Goal: Obtain resource: Download file/media

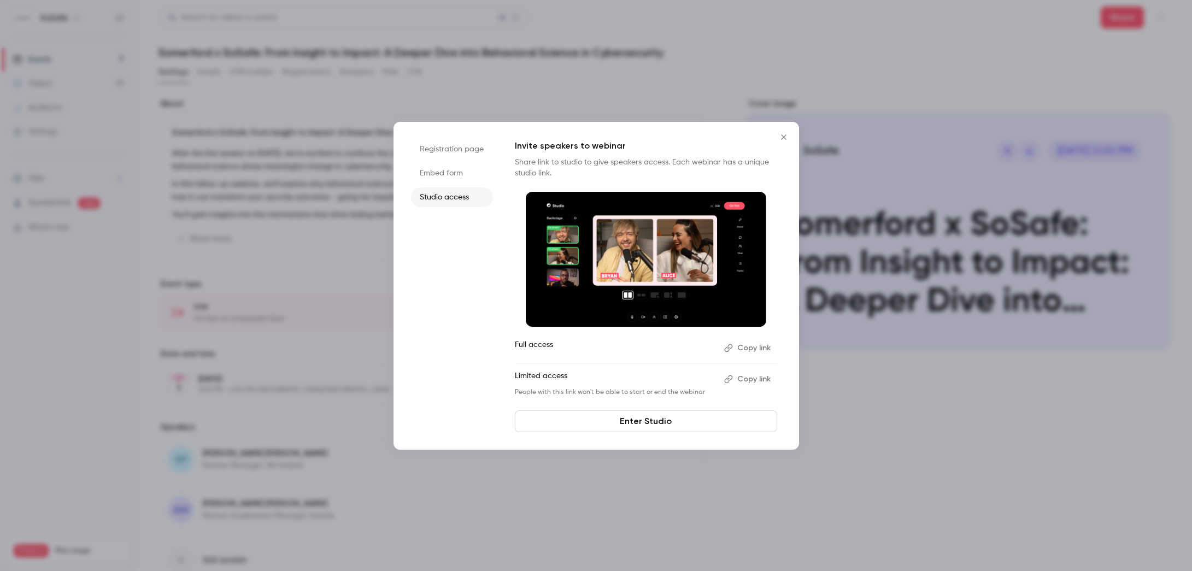
click at [780, 138] on icon "Close" at bounding box center [783, 137] width 13 height 9
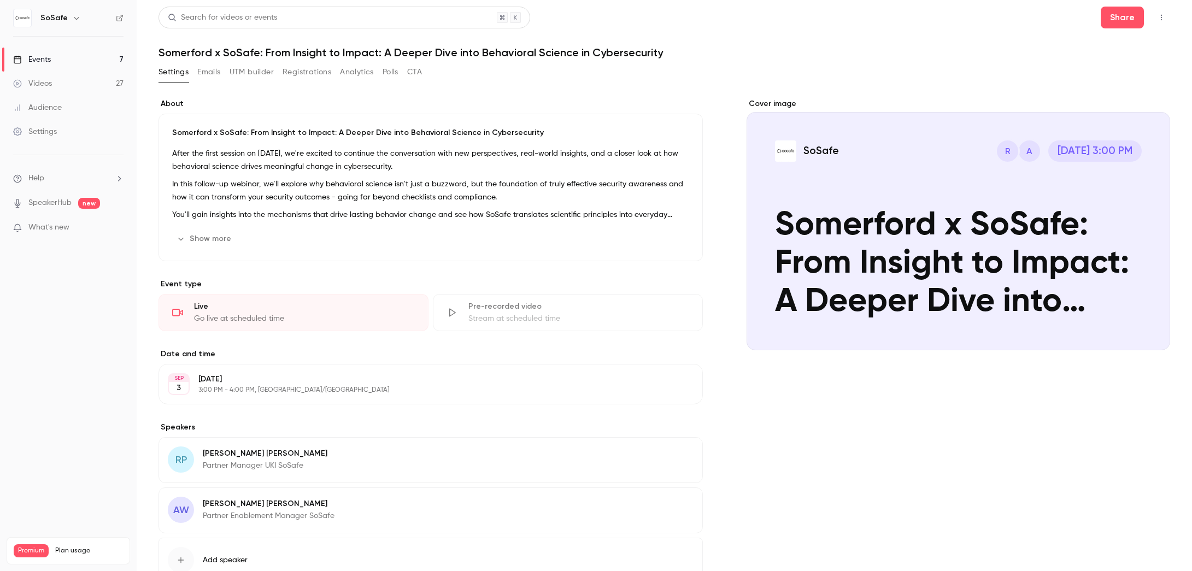
click at [299, 74] on button "Registrations" at bounding box center [307, 71] width 49 height 17
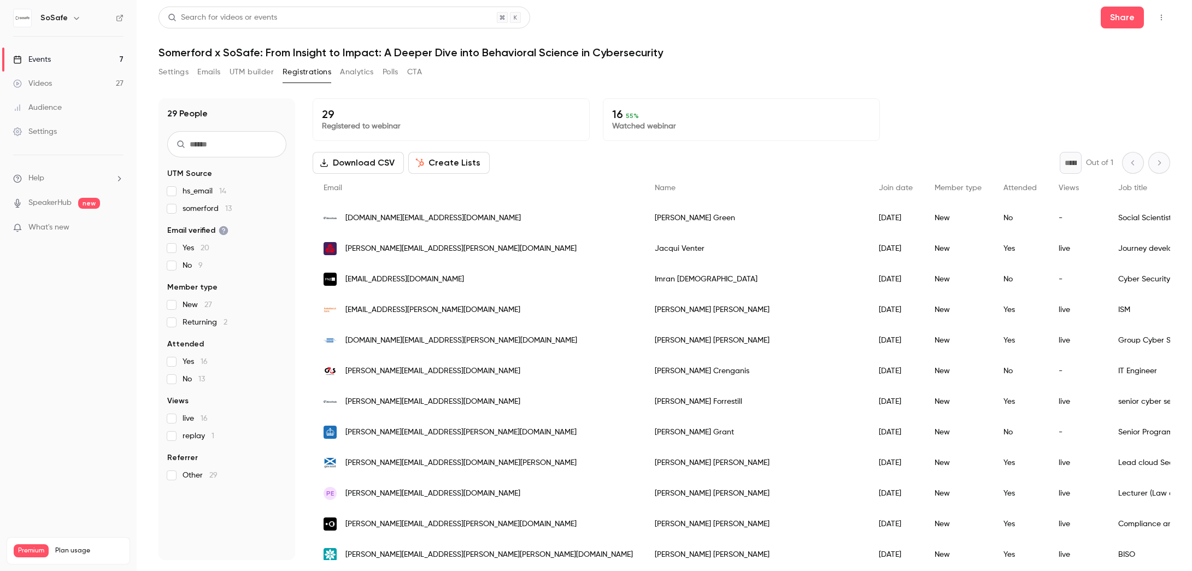
click at [173, 366] on label "Yes 16" at bounding box center [226, 361] width 119 height 11
click at [336, 162] on button "Download CSV" at bounding box center [358, 163] width 91 height 22
click at [362, 75] on button "Analytics" at bounding box center [357, 71] width 34 height 17
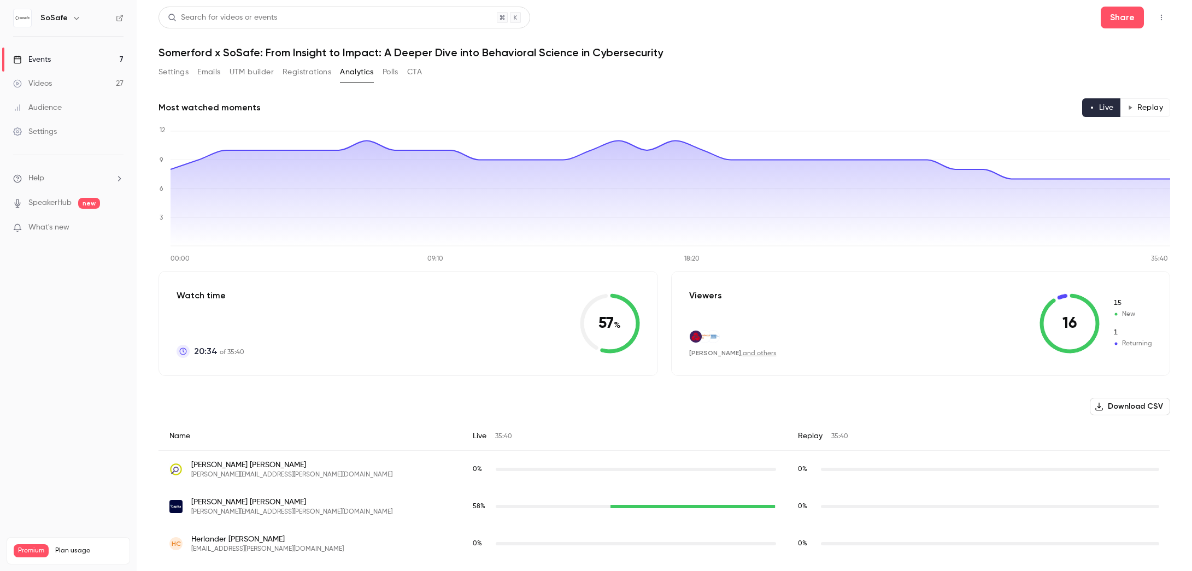
click at [1124, 406] on button "Download CSV" at bounding box center [1130, 406] width 80 height 17
click at [301, 72] on button "Registrations" at bounding box center [307, 71] width 49 height 17
